Goal: Information Seeking & Learning: Learn about a topic

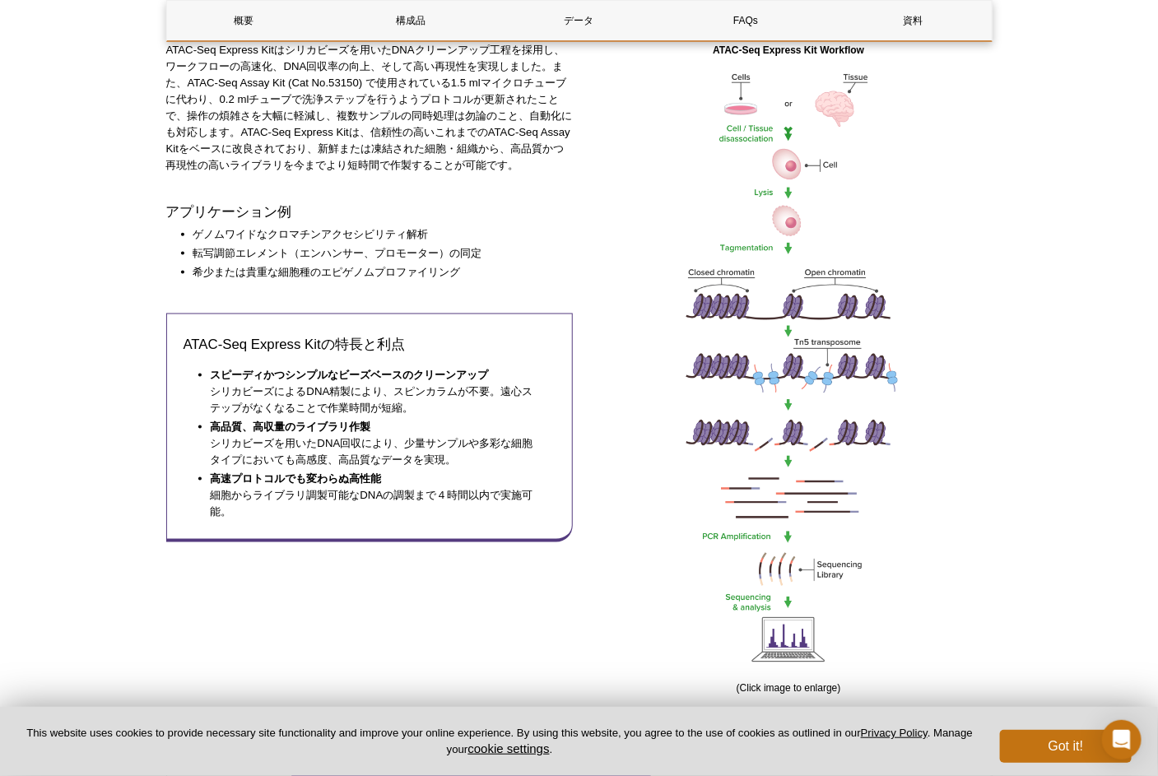
scroll to position [514, 0]
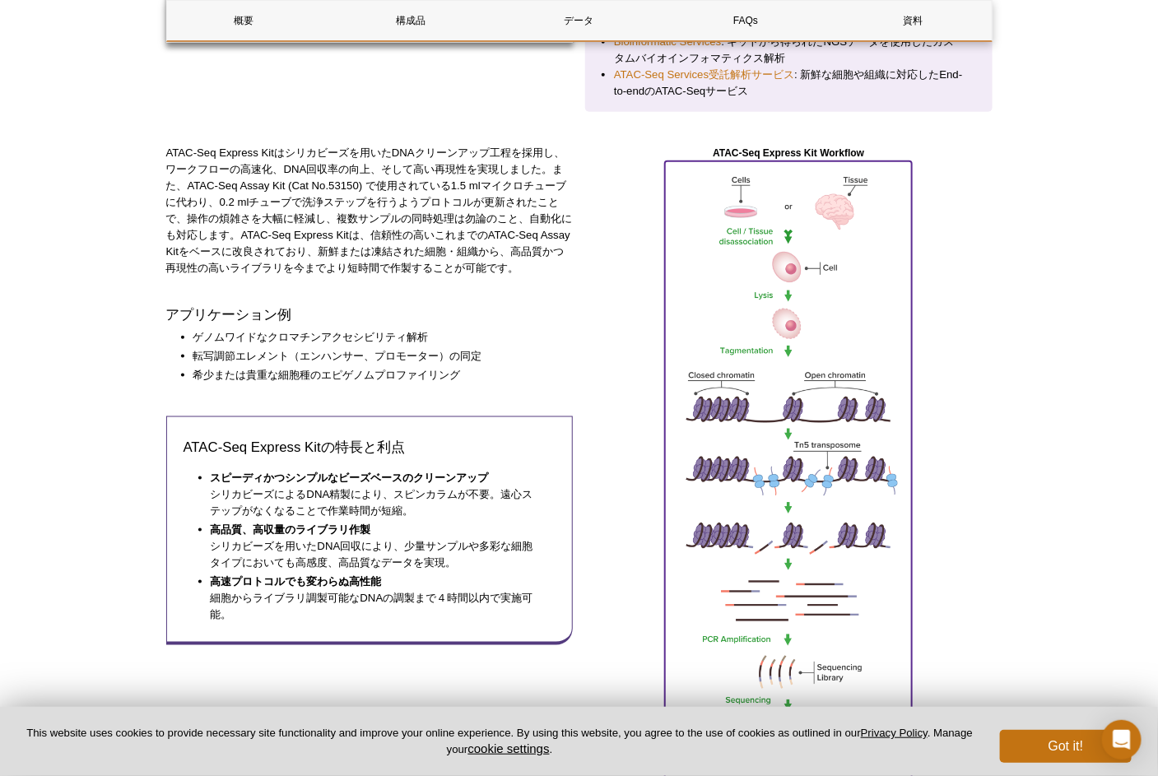
click at [797, 323] on img at bounding box center [788, 469] width 247 height 617
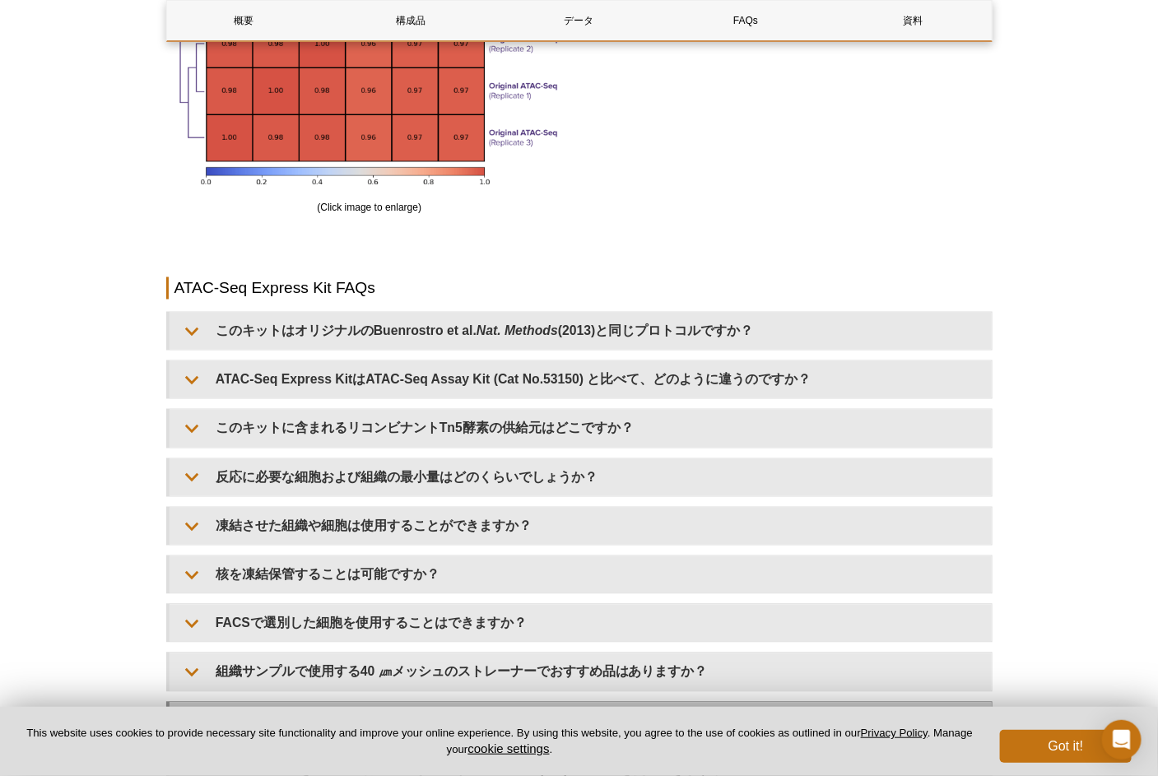
scroll to position [3498, 0]
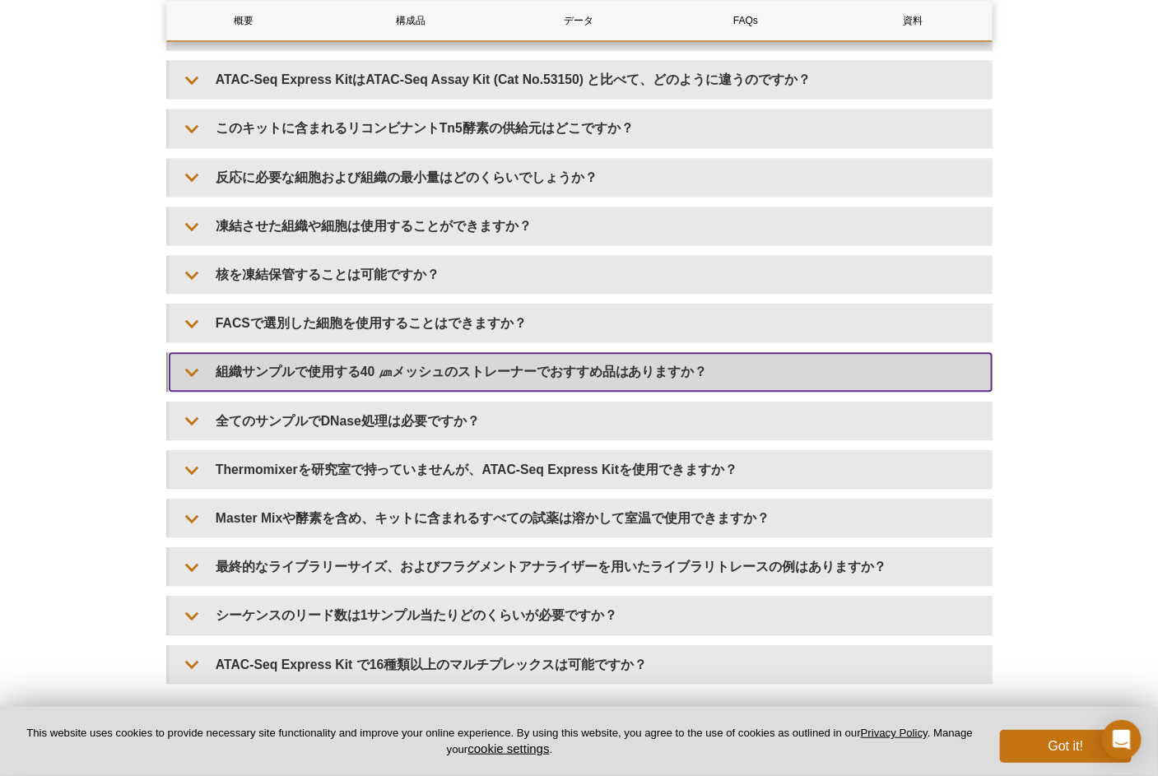
click at [528, 389] on summary "組織サンプルで使用する40 ㎛メッシュのストレーナーでおすすめ品はありますか？" at bounding box center [581, 371] width 822 height 37
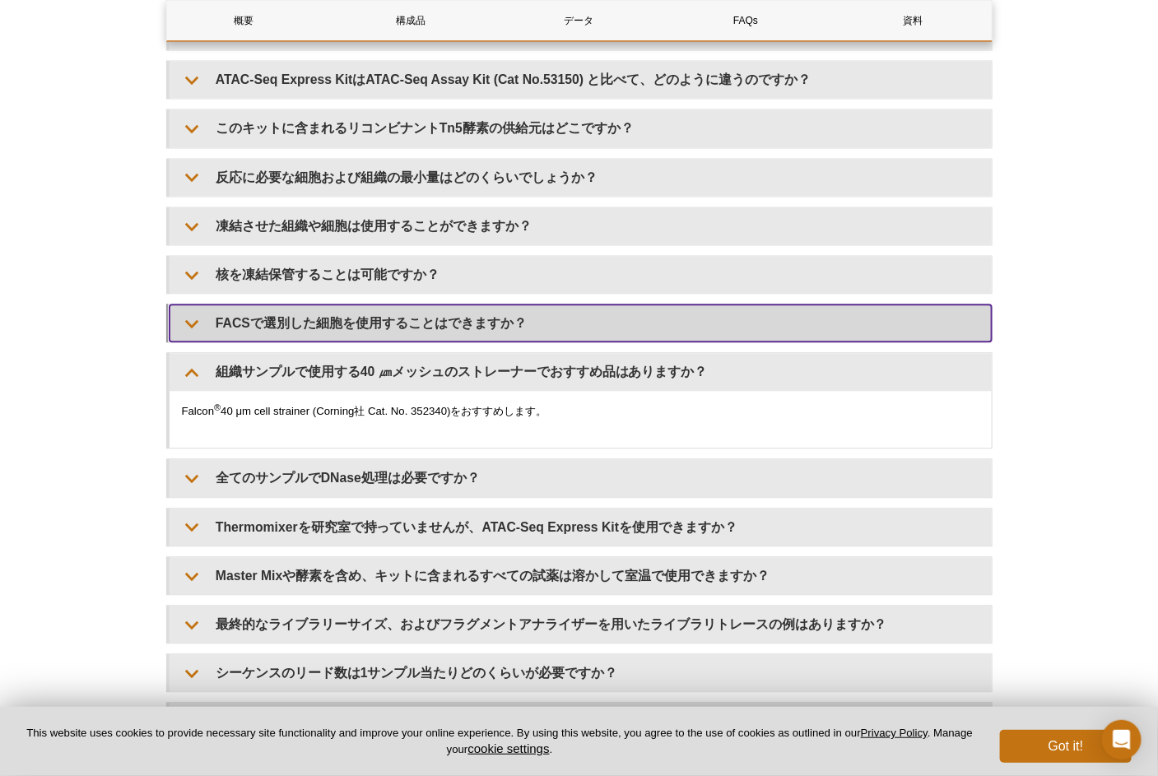
click at [410, 339] on summary "FACSで選別した細胞を使用することはできますか？" at bounding box center [581, 323] width 822 height 37
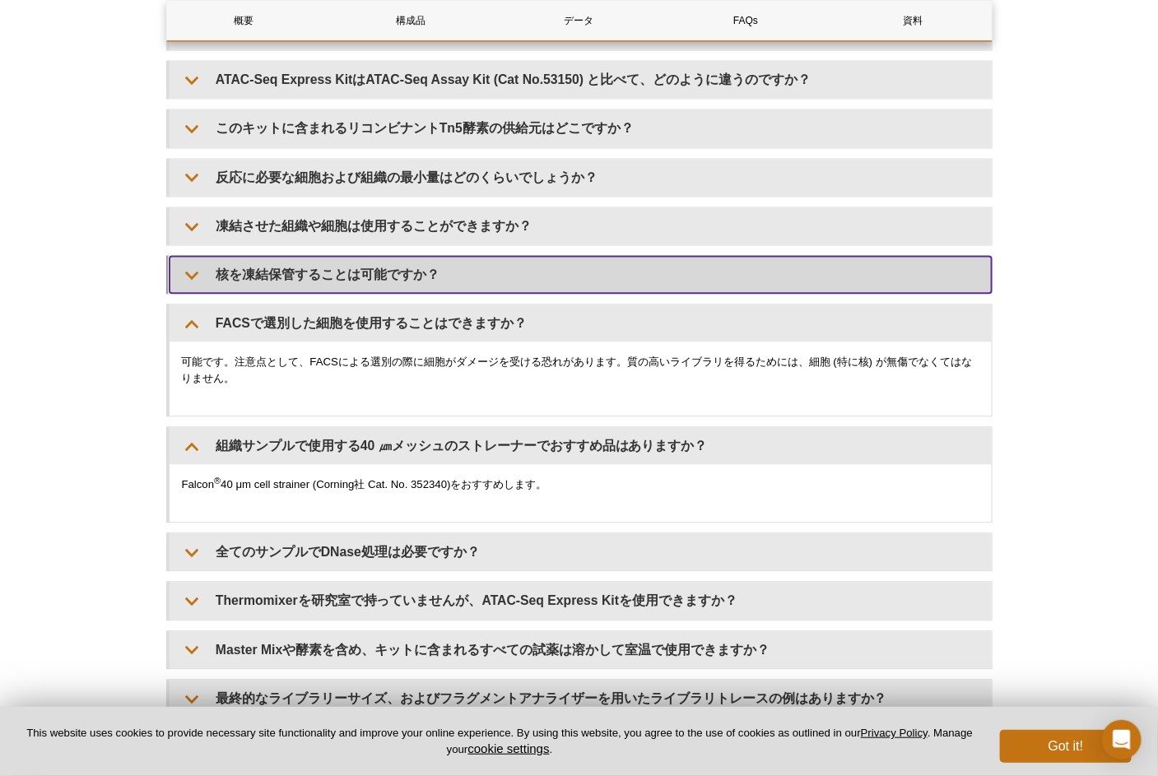
click at [383, 292] on summary "核を凍結保管することは可能ですか？" at bounding box center [581, 274] width 822 height 37
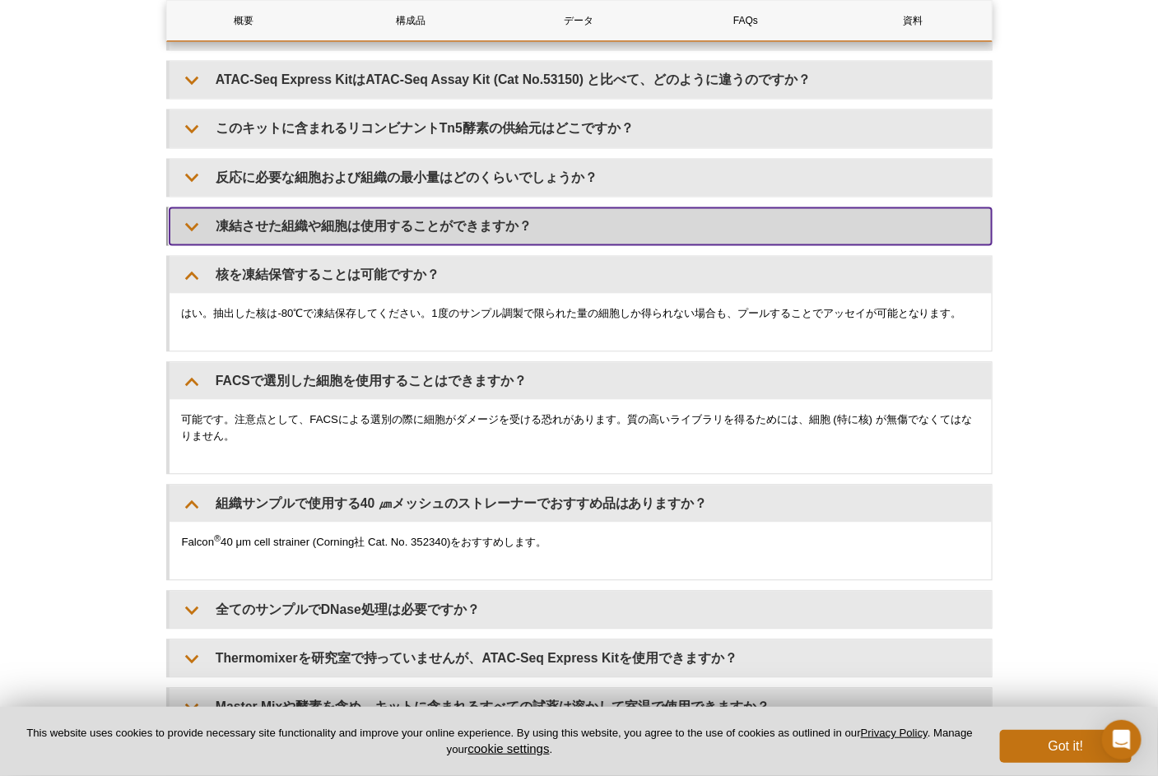
click at [375, 239] on summary "凍結させた組織や細胞は使用することができますか？" at bounding box center [581, 225] width 822 height 37
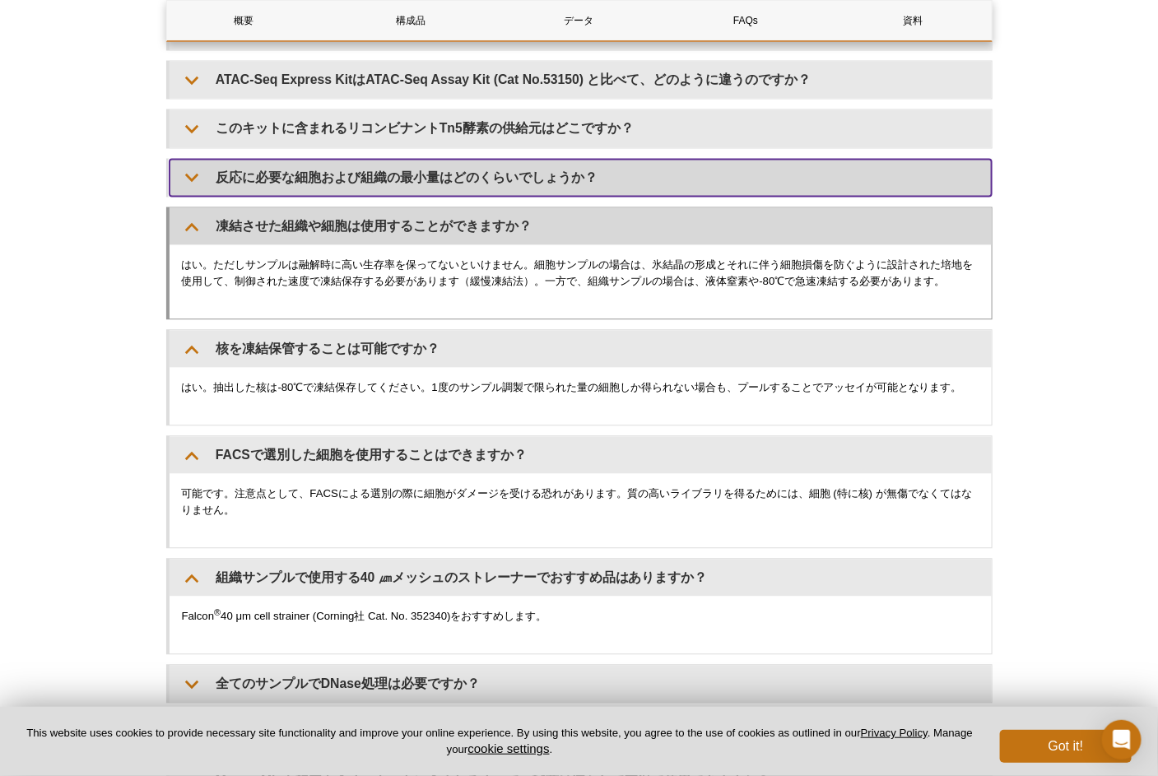
drag, startPoint x: 371, startPoint y: 193, endPoint x: 388, endPoint y: 241, distance: 50.5
click at [388, 241] on div "このキットはオリジナルのBuenrostro et al. Nat. Methods ([DATE])と同じプロトコルですか？ ATAC-Seq Expres…" at bounding box center [579, 479] width 826 height 935
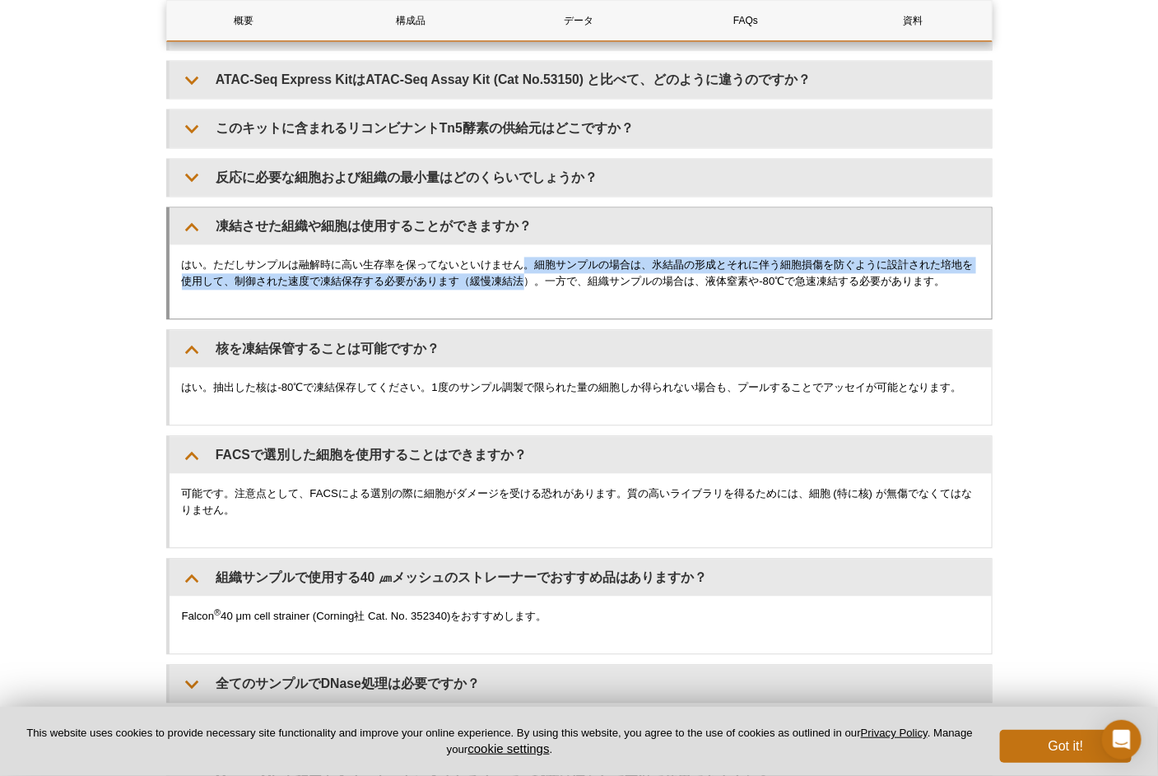
drag, startPoint x: 532, startPoint y: 277, endPoint x: 539, endPoint y: 302, distance: 25.8
click at [539, 302] on div "はい。ただしサンプルは融解時に高い生存率を保ってないといけません。細胞サンプルの場合は、氷結晶の形成とそれに伴う細胞損傷を防ぐように設計された培地を使用して、…" at bounding box center [581, 281] width 822 height 74
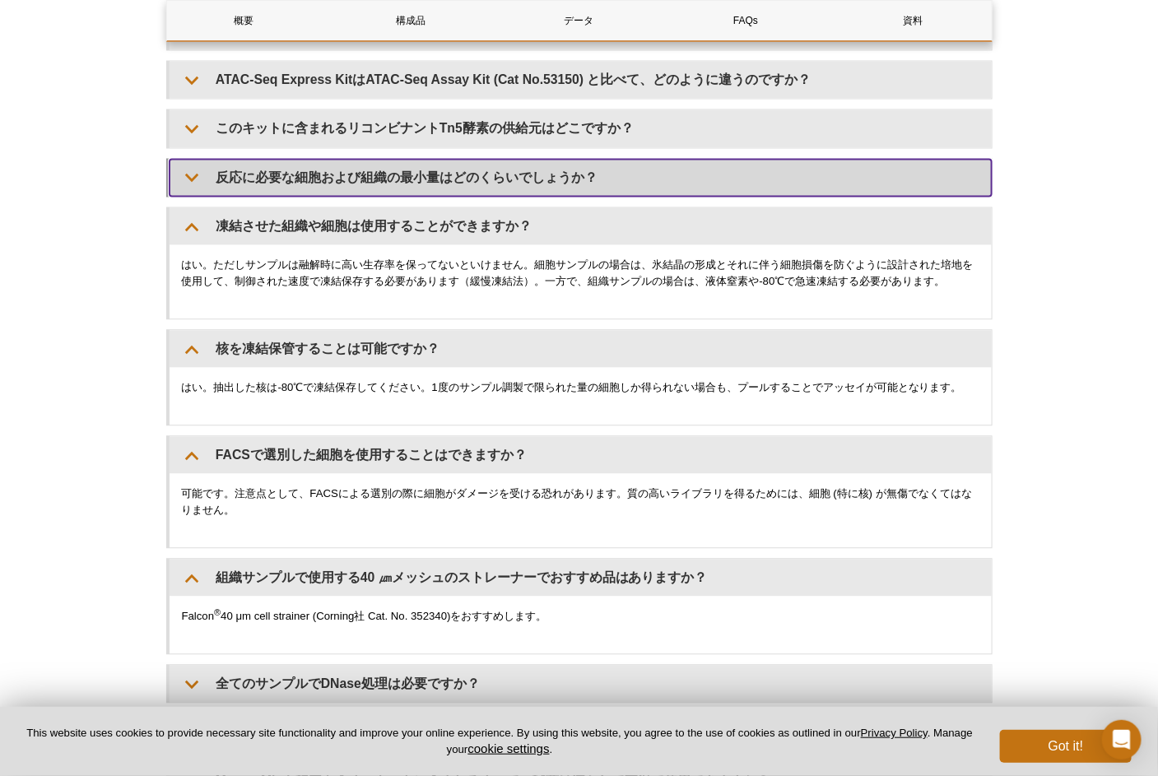
click at [445, 193] on summary "反応に必要な細胞および組織の最小量はどのくらいでしょうか？" at bounding box center [581, 177] width 822 height 37
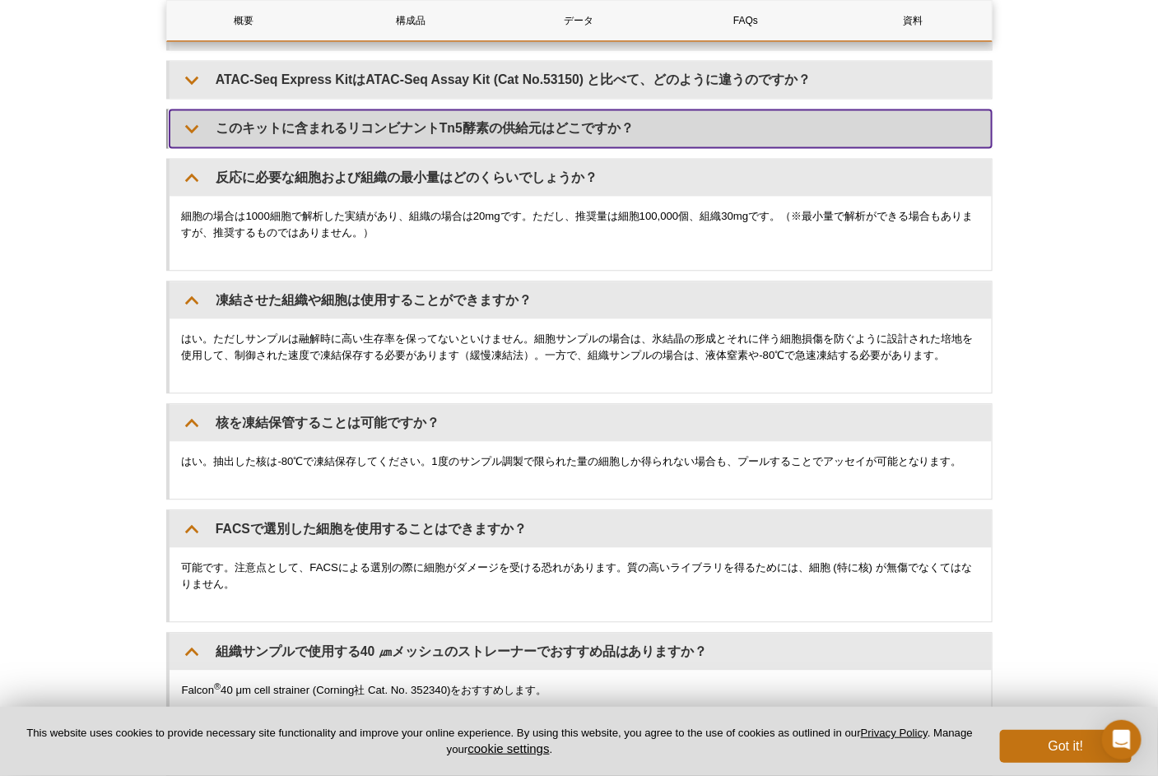
click at [399, 133] on summary "このキットに含まれるリコンビナントTn5酵素の供給元はどこですか？" at bounding box center [581, 127] width 822 height 37
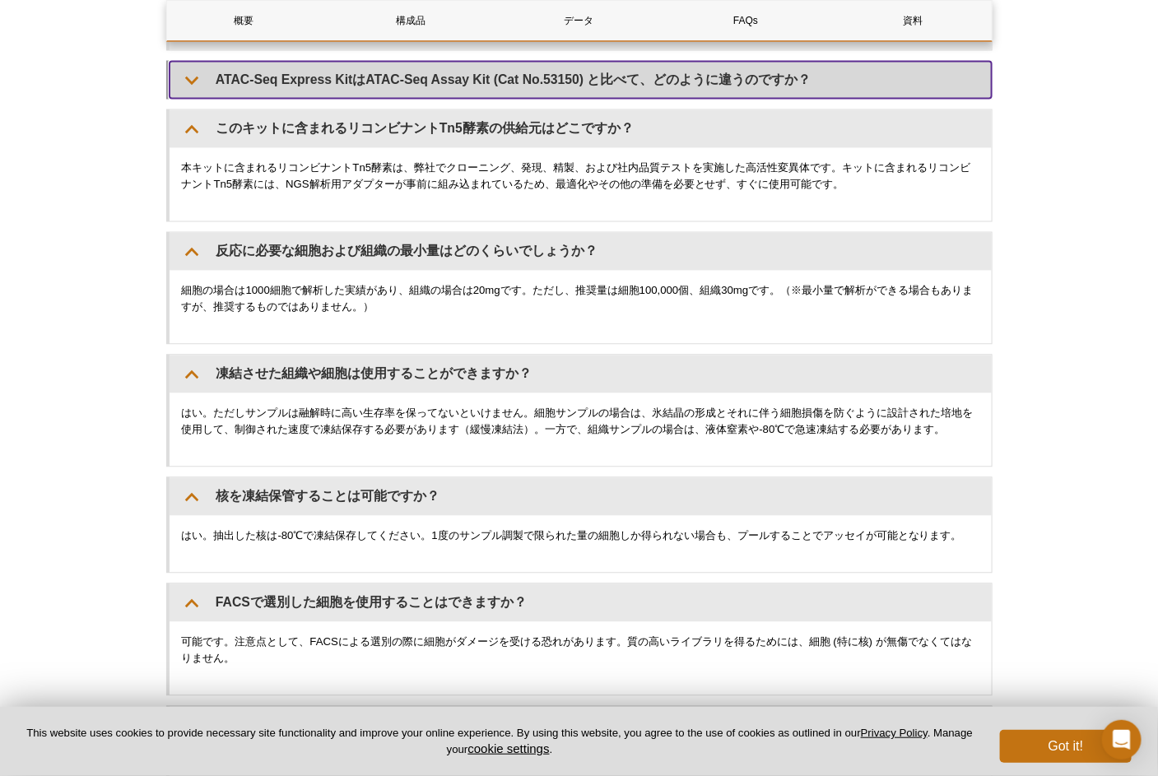
click at [393, 89] on summary "ATAC-Seq Express KitはATAC-Seq Assay Kit (Cat No.53150) と比べて、どのように違うのですか？" at bounding box center [581, 79] width 822 height 37
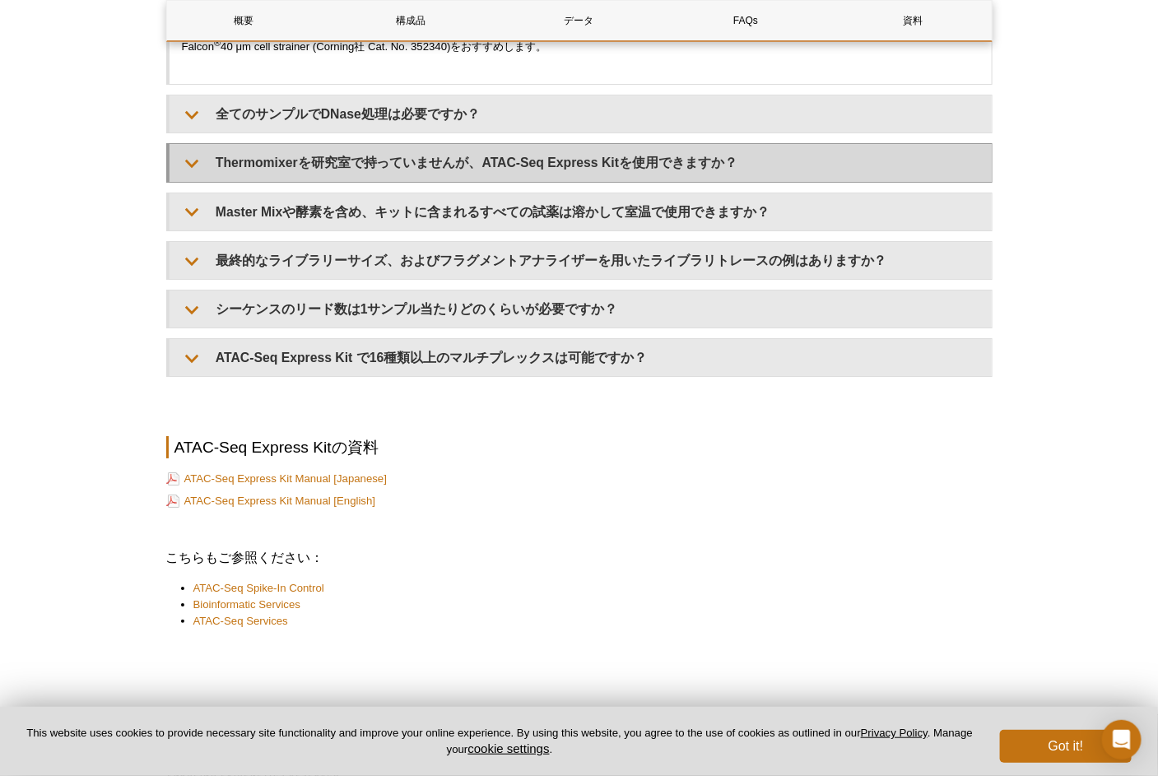
scroll to position [4196, 0]
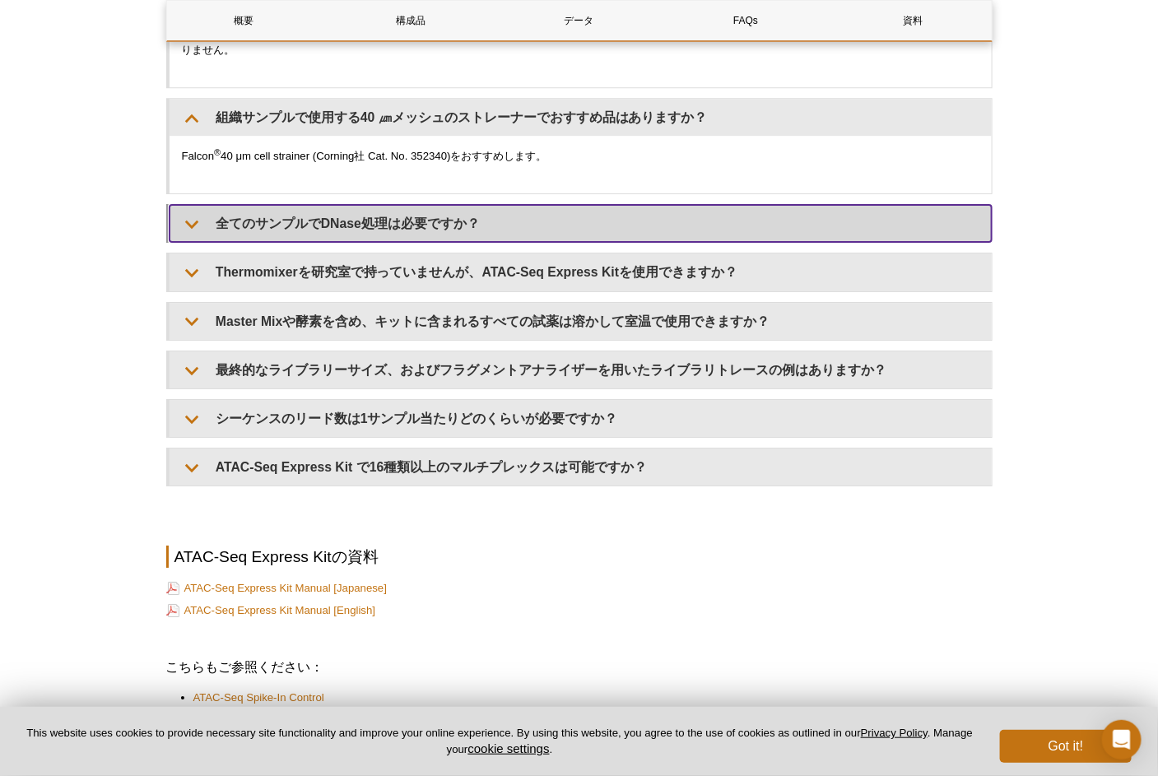
click at [430, 224] on summary "全てのサンプルでDNase処理は必要ですか？" at bounding box center [581, 223] width 822 height 37
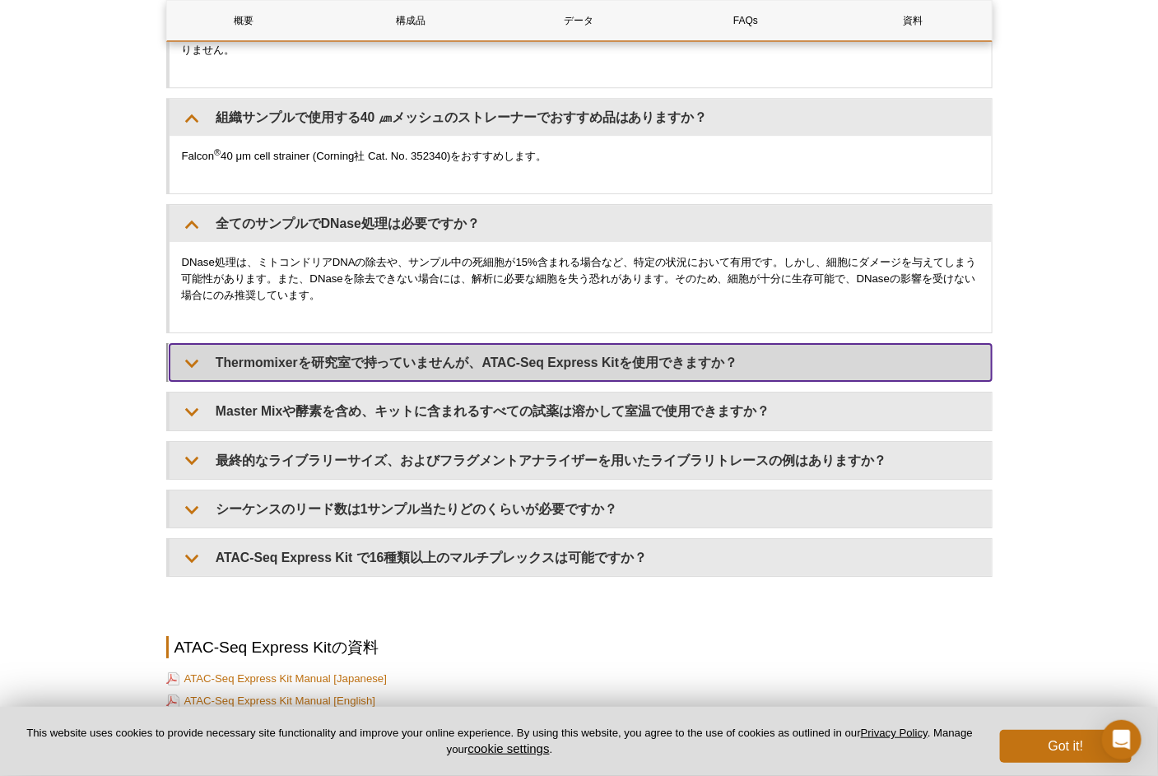
click at [347, 360] on summary "Thermomixerを研究室で持っていませんが、ATAC-Seq Express Kitを使用できますか？" at bounding box center [581, 362] width 822 height 37
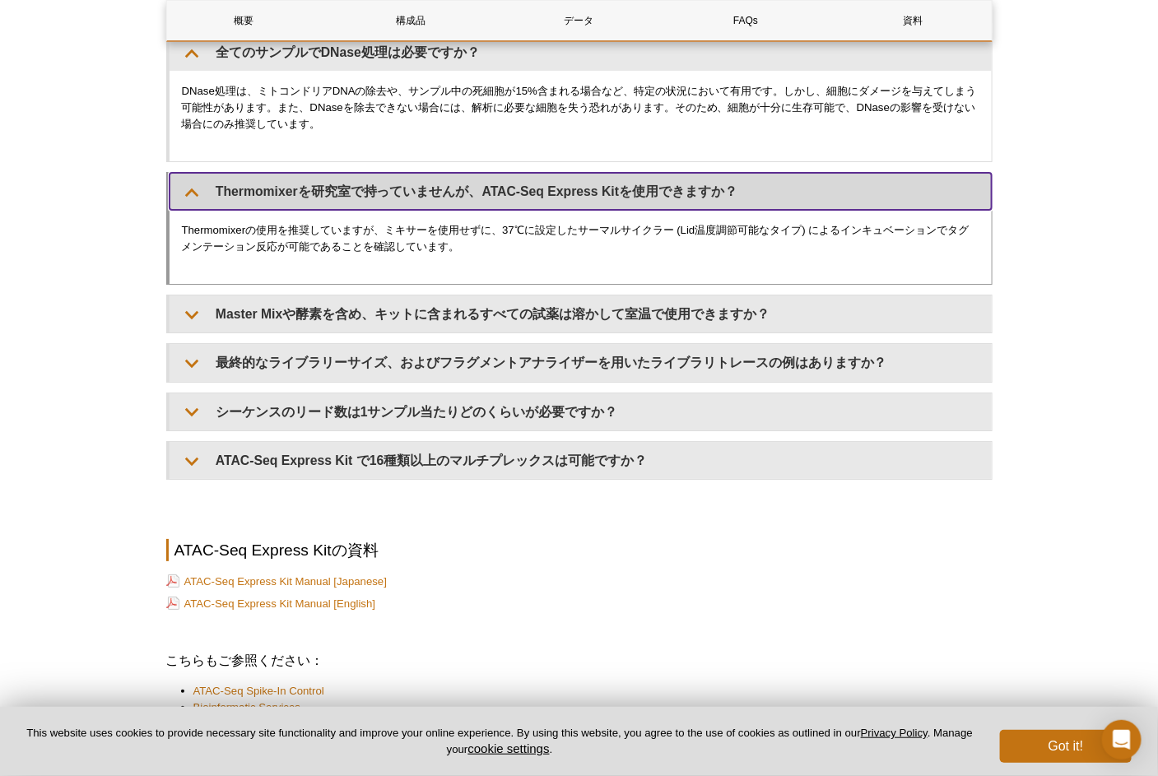
scroll to position [4402, 0]
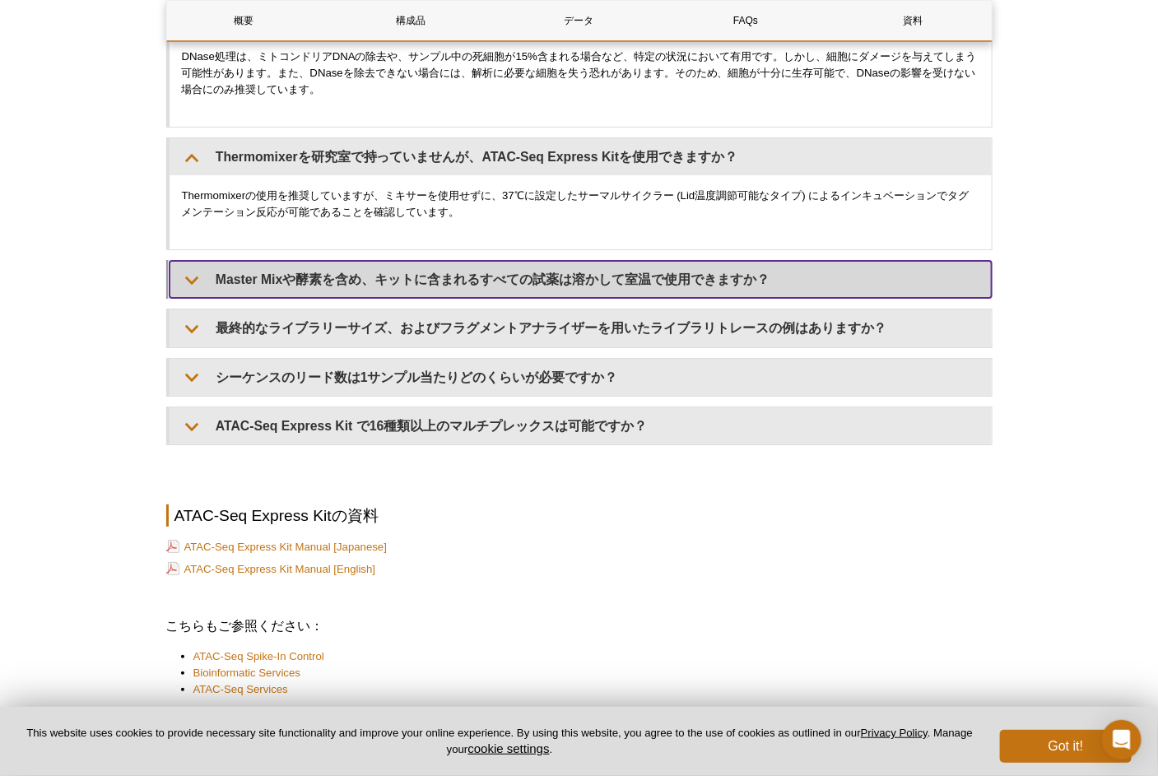
click at [439, 298] on summary "Master Mixや酵素を含め、キットに含まれるすべての試薬は溶かして室温で使用できますか？" at bounding box center [581, 279] width 822 height 37
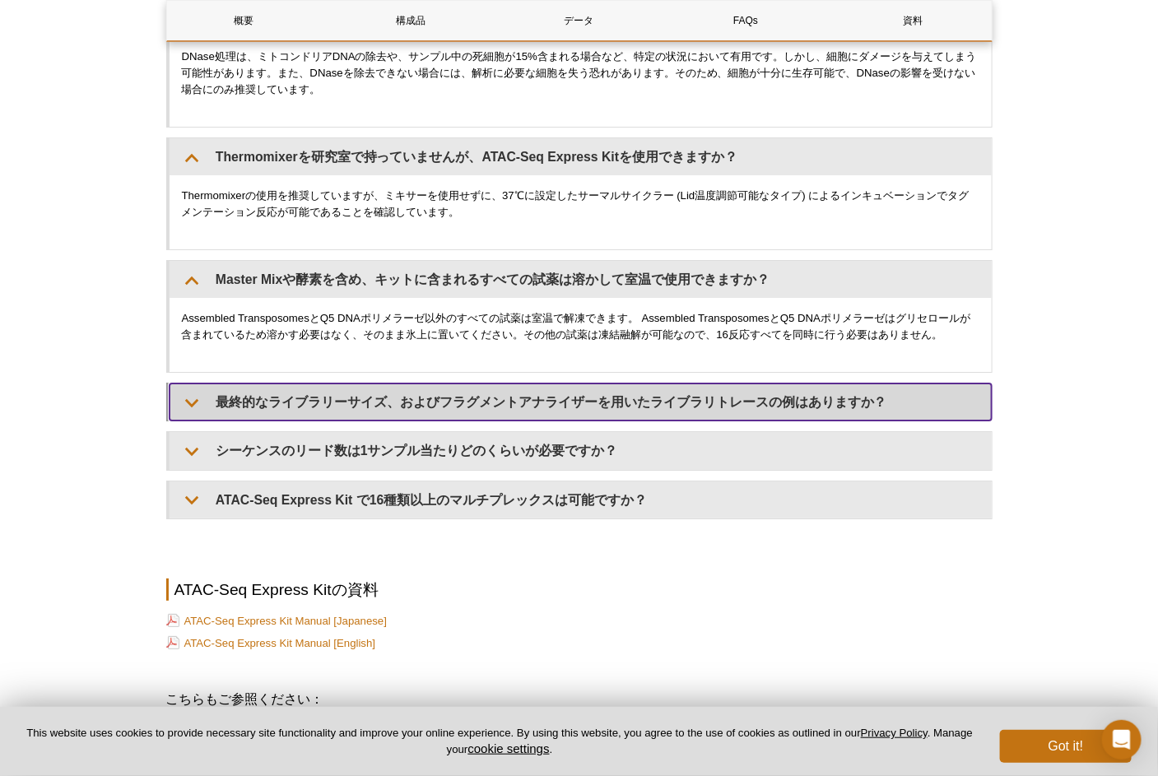
click at [473, 421] on summary "最終的なライブラリーサイズ、およびフラグメントアナライザーを用いたライブラリトレースの例はありますか？" at bounding box center [581, 402] width 822 height 37
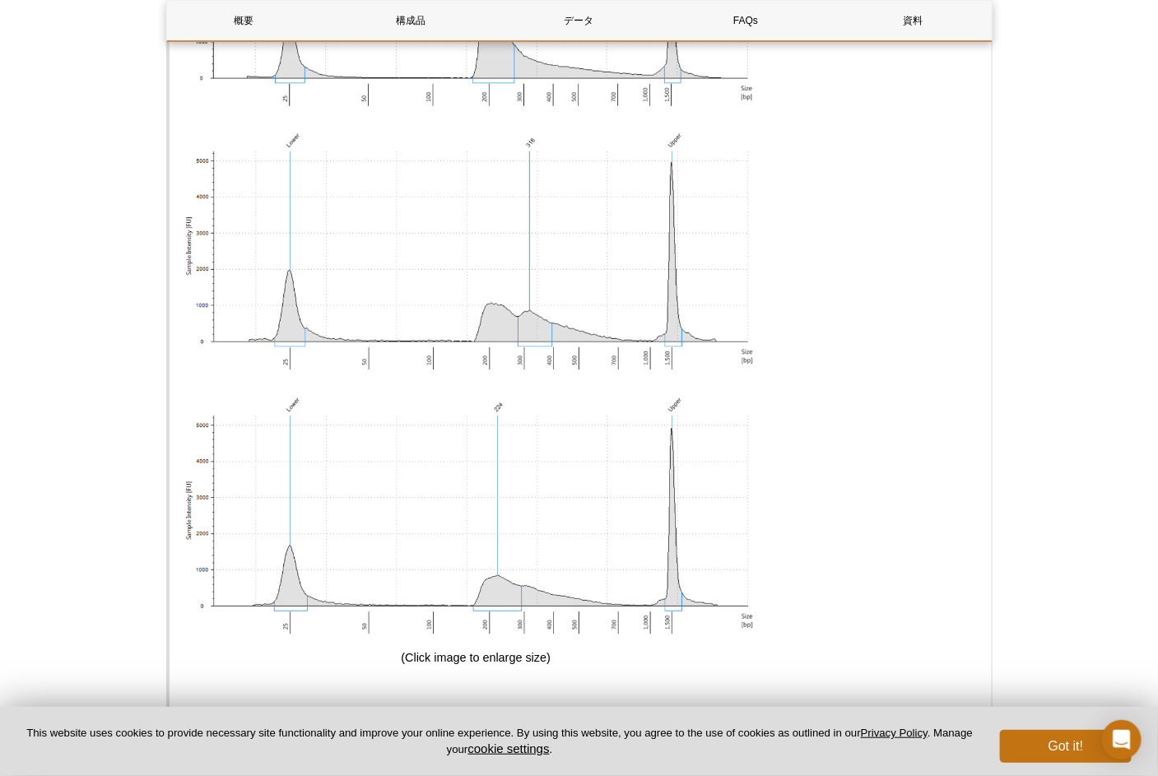
scroll to position [5431, 0]
